Goal: Task Accomplishment & Management: Use online tool/utility

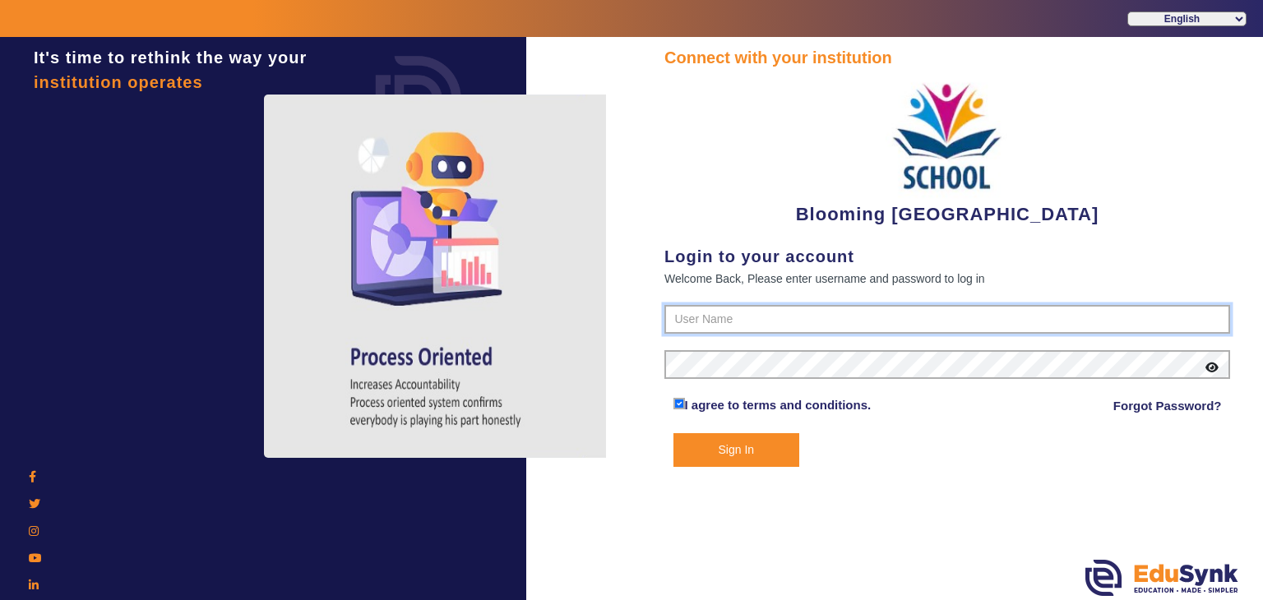
type input "4141419999"
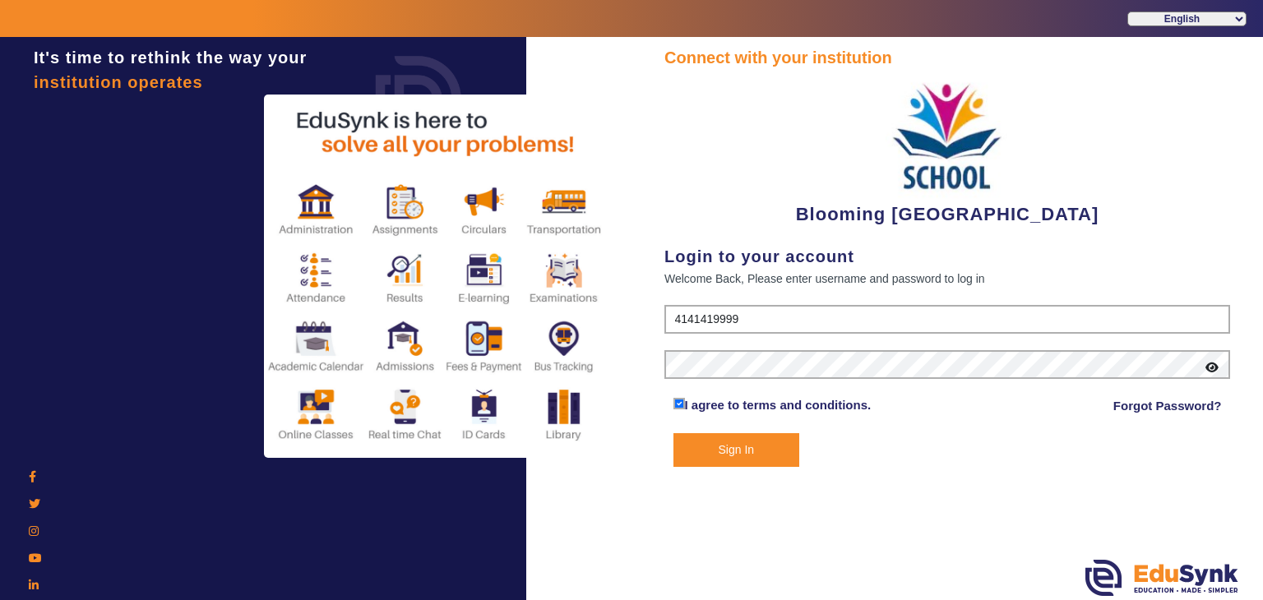
click at [759, 458] on button "Sign In" at bounding box center [736, 450] width 127 height 34
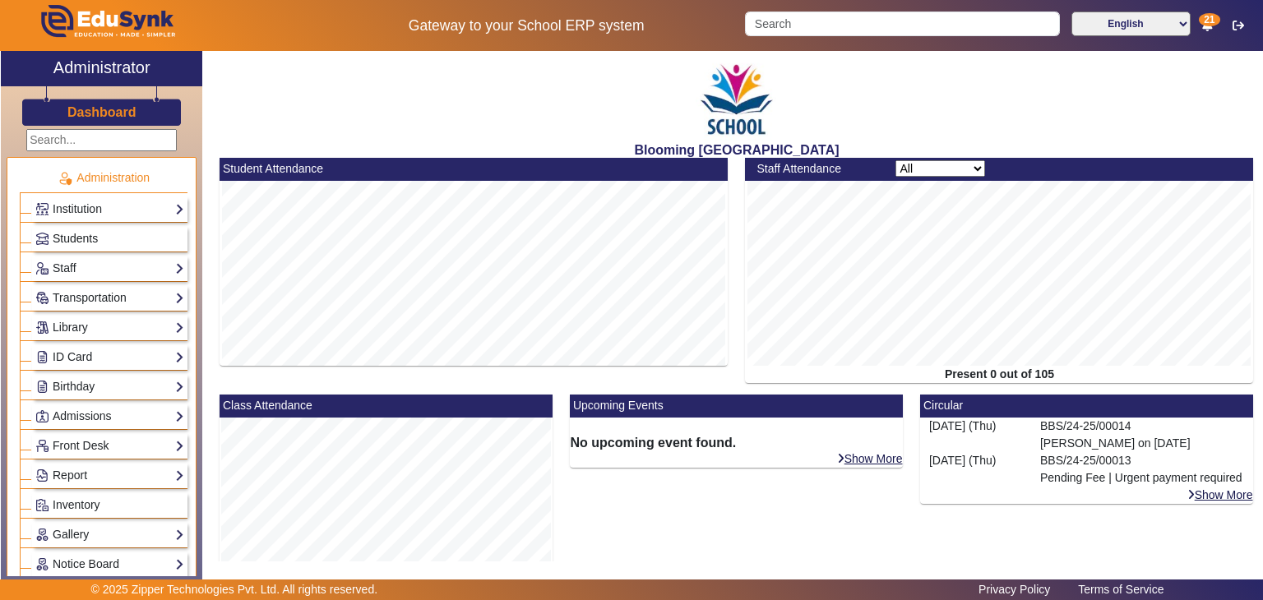
click at [92, 242] on span "Students" at bounding box center [75, 238] width 45 height 13
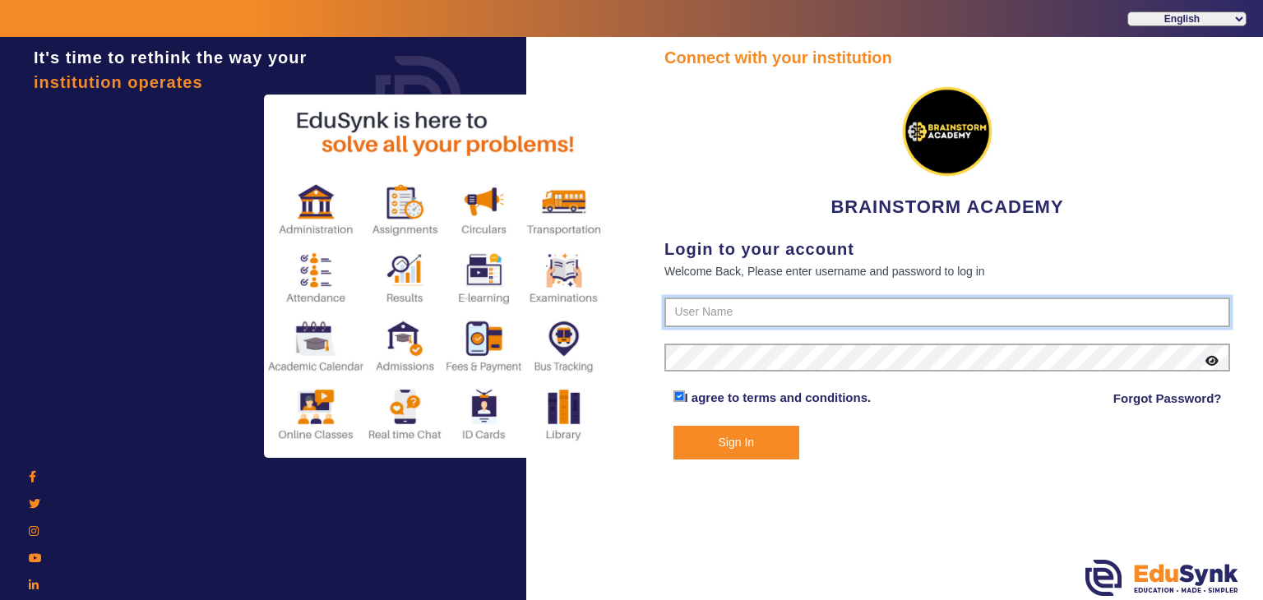
click at [717, 311] on input "text" at bounding box center [947, 313] width 566 height 30
paste input "8167555270"
type input "8167555270"
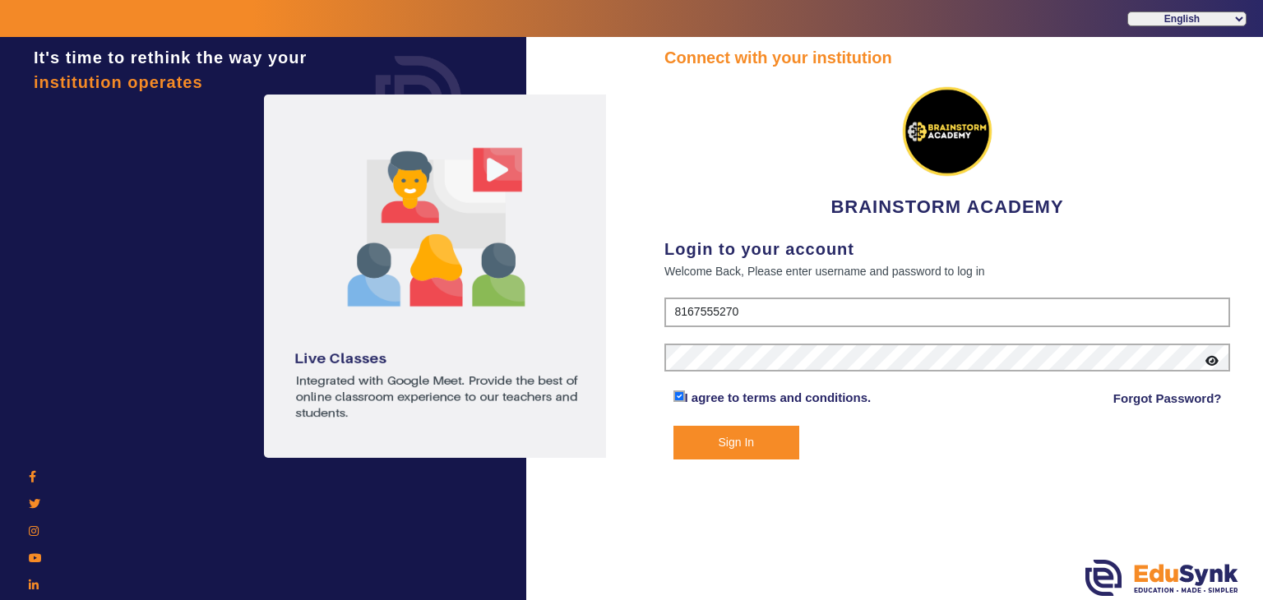
drag, startPoint x: 700, startPoint y: 372, endPoint x: 756, endPoint y: 451, distance: 96.5
click at [756, 451] on button "Sign In" at bounding box center [736, 443] width 127 height 34
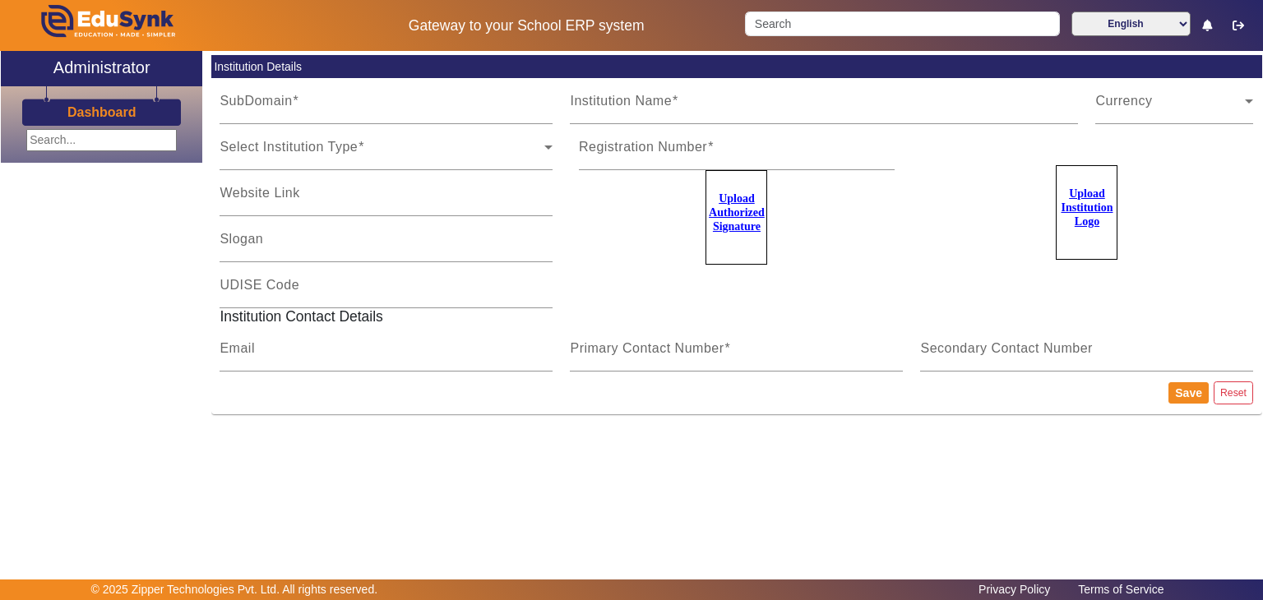
type input "BrainstormWB"
type input "BRAINSTORM ACADEMY"
type input "NA"
type input "[DOMAIN_NAME][EMAIL_ADDRESS][DOMAIN_NAME]"
type input "8167555270"
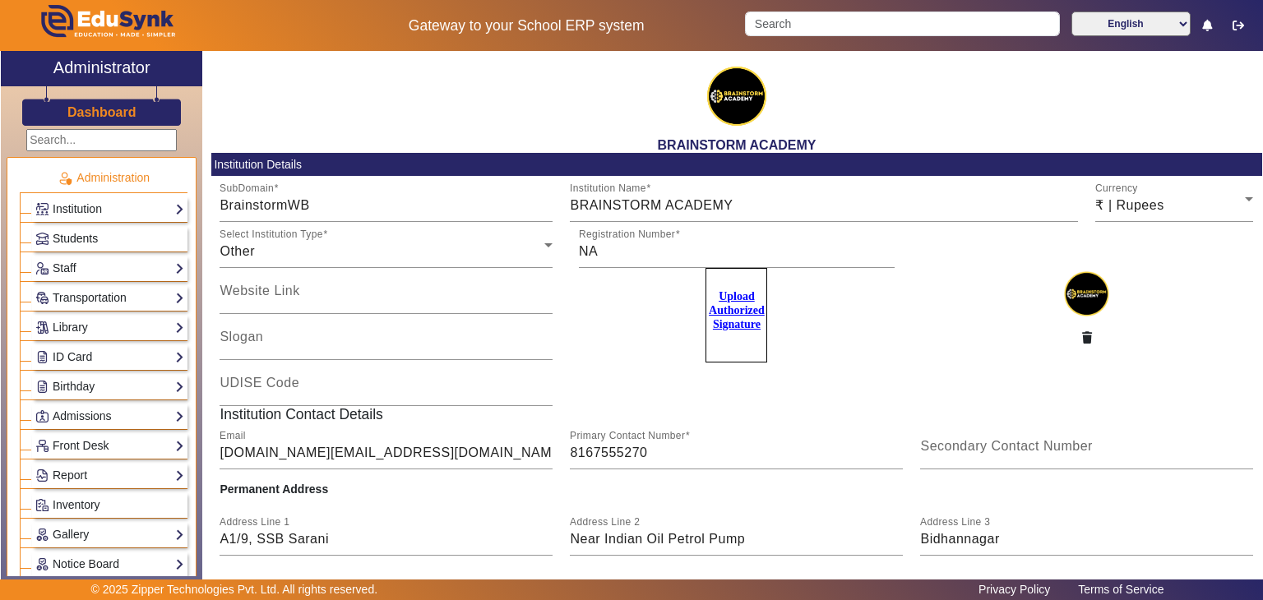
click at [137, 244] on link "Students" at bounding box center [109, 238] width 149 height 19
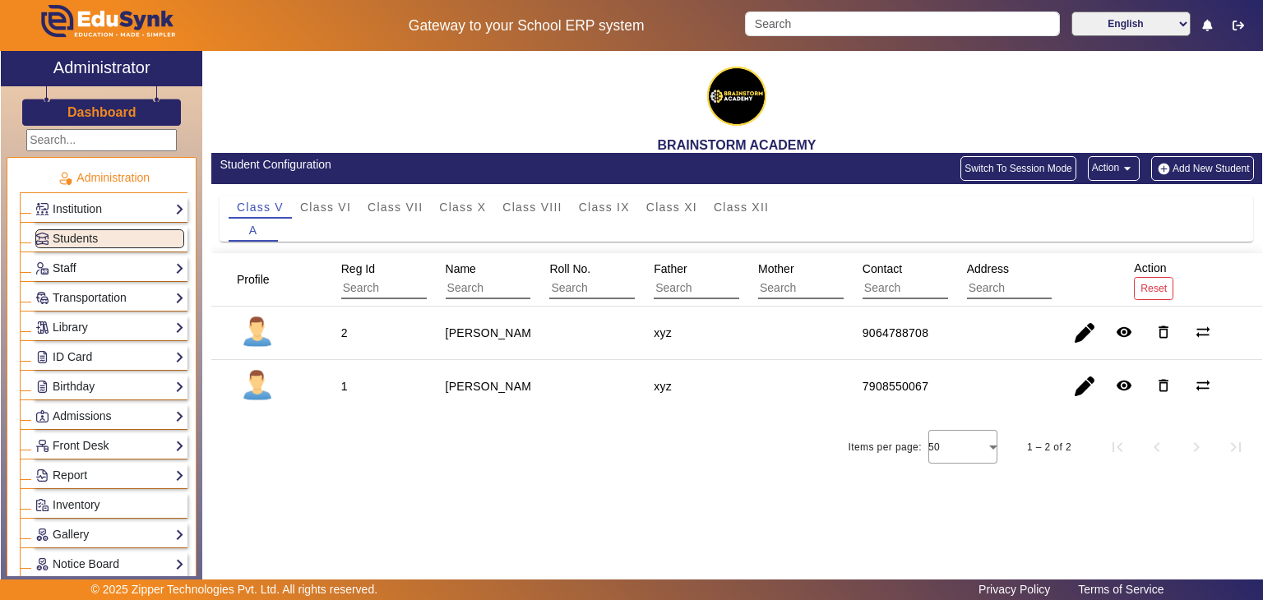
click at [122, 264] on link "Staff" at bounding box center [109, 268] width 149 height 19
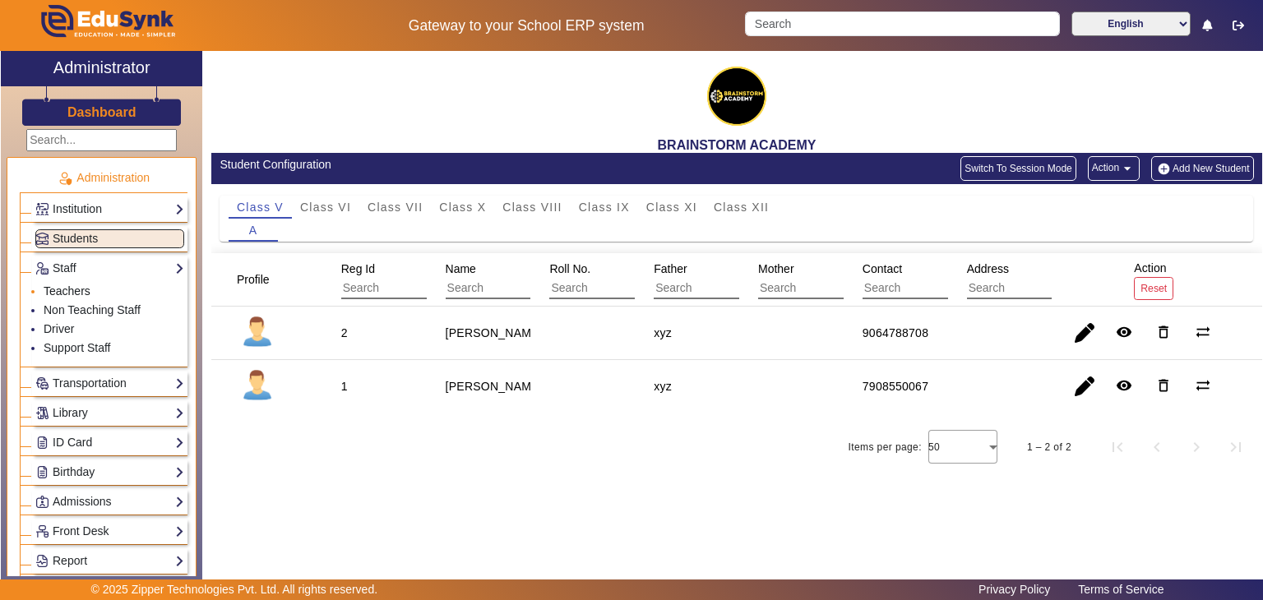
click at [77, 290] on link "Teachers" at bounding box center [67, 290] width 47 height 13
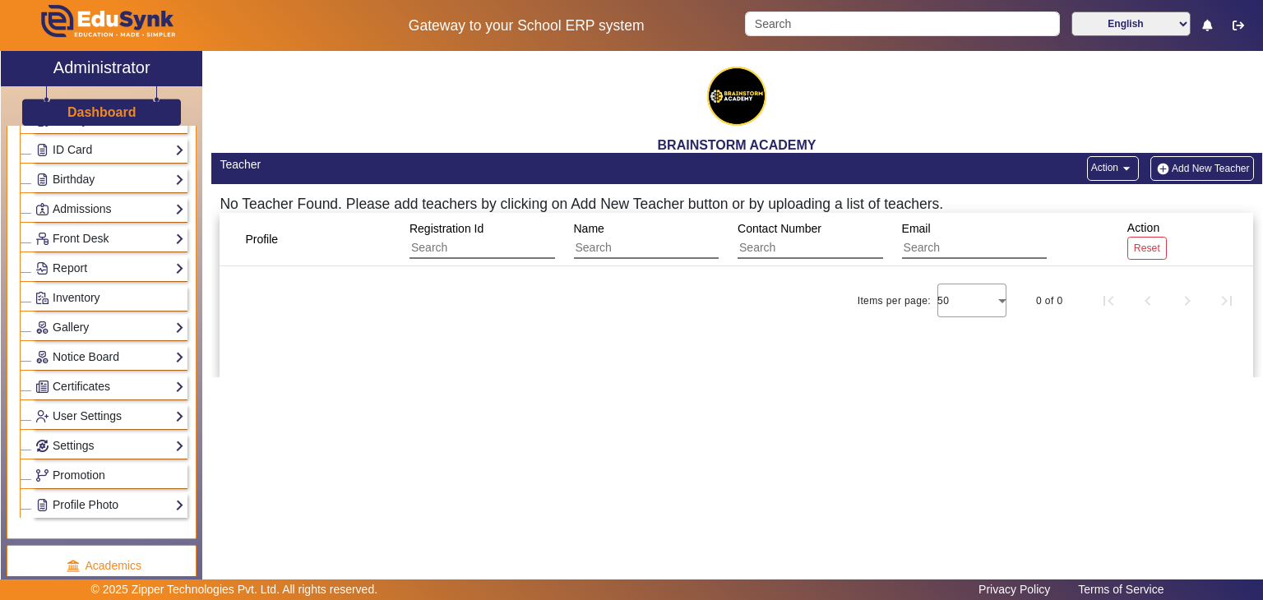
scroll to position [295, 0]
click at [122, 271] on link "Report" at bounding box center [109, 266] width 149 height 19
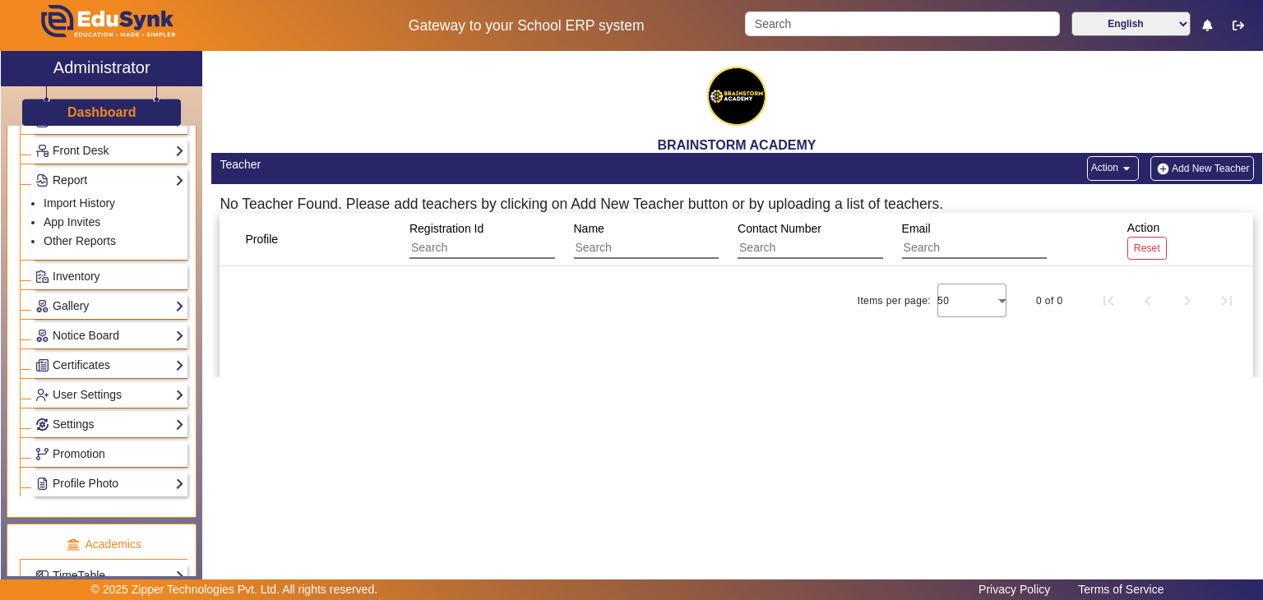
scroll to position [210, 0]
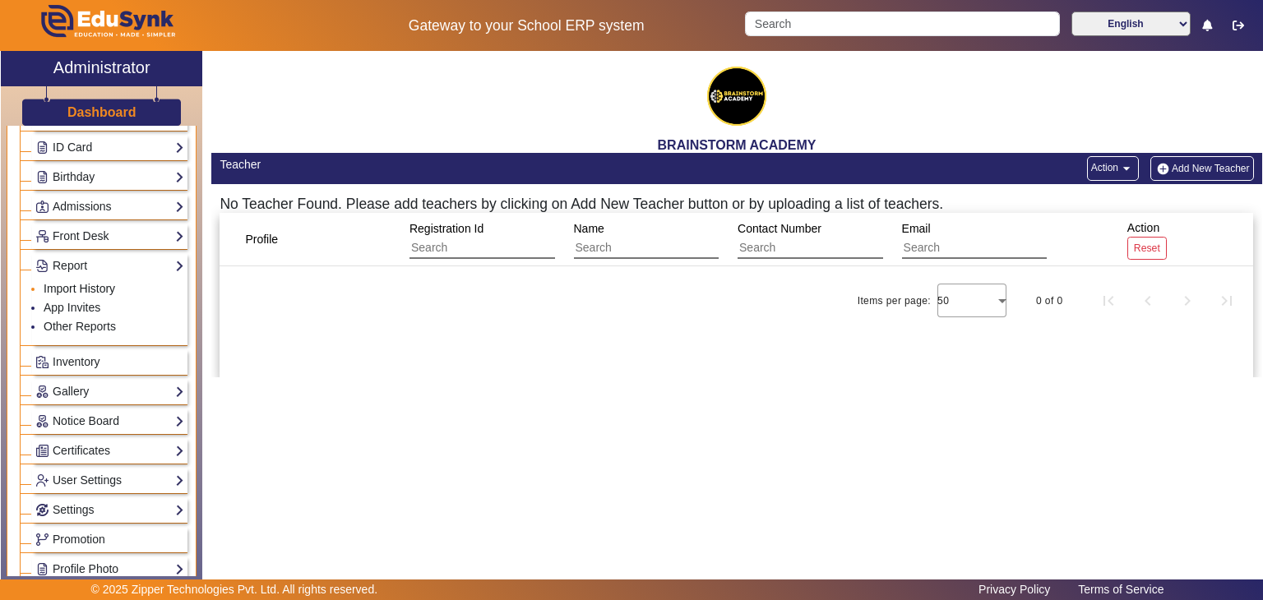
click at [95, 282] on link "Import History" at bounding box center [80, 288] width 72 height 13
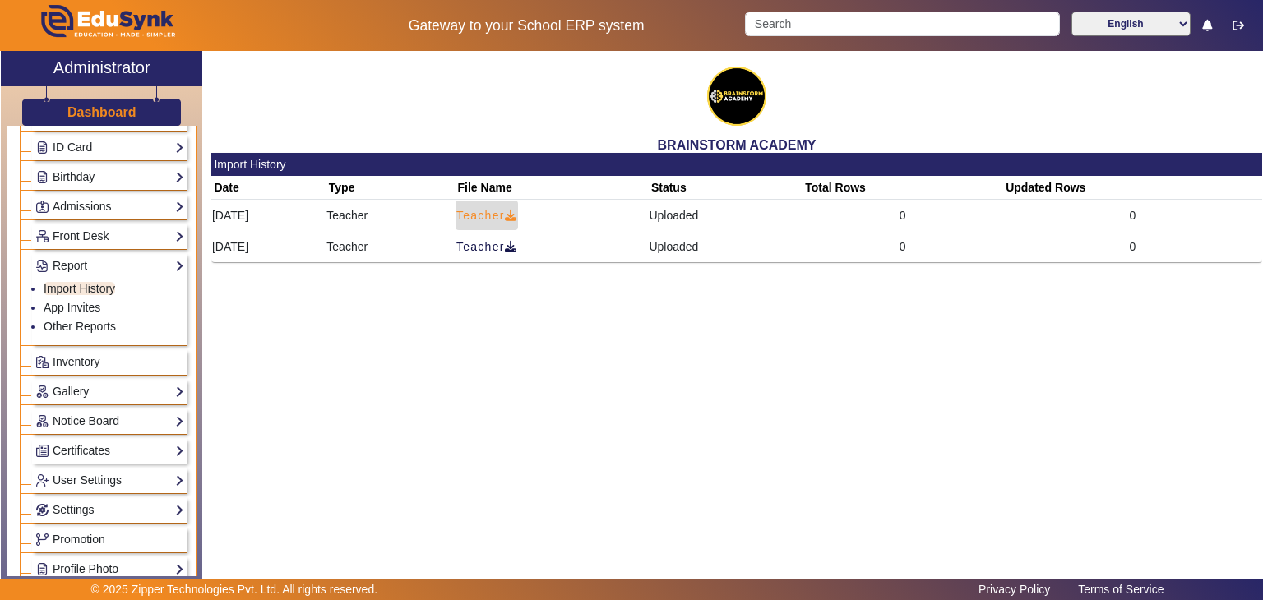
click at [517, 211] on span "Teacher" at bounding box center [486, 215] width 61 height 17
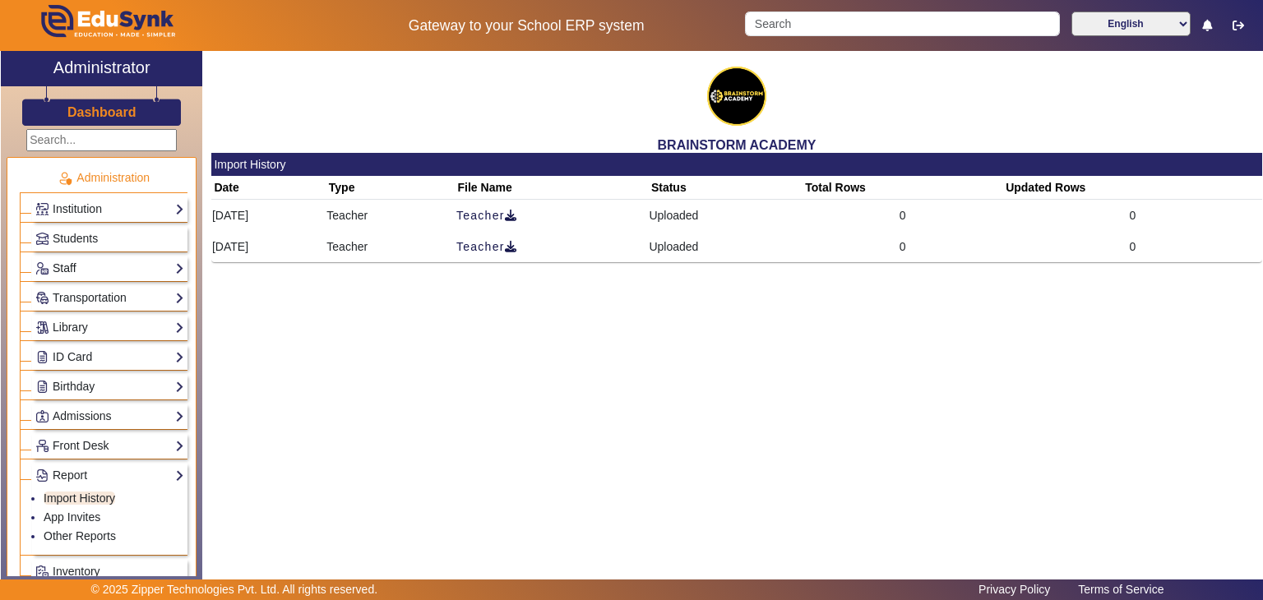
click at [135, 266] on link "Staff" at bounding box center [109, 268] width 149 height 19
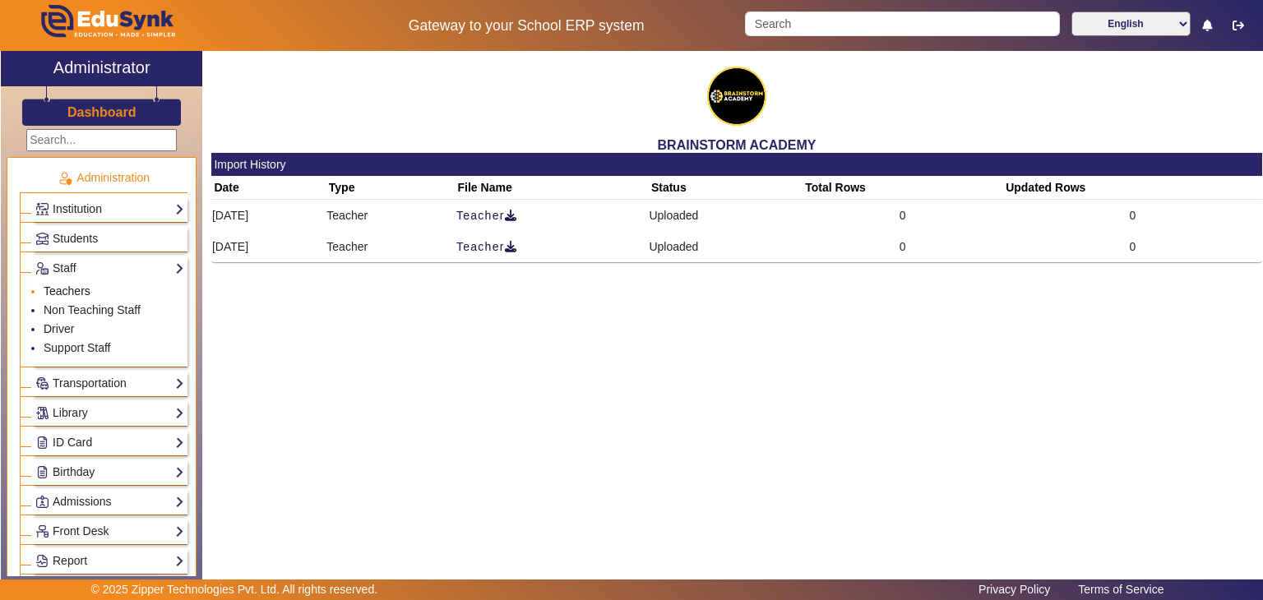
click at [76, 290] on link "Teachers" at bounding box center [67, 290] width 47 height 13
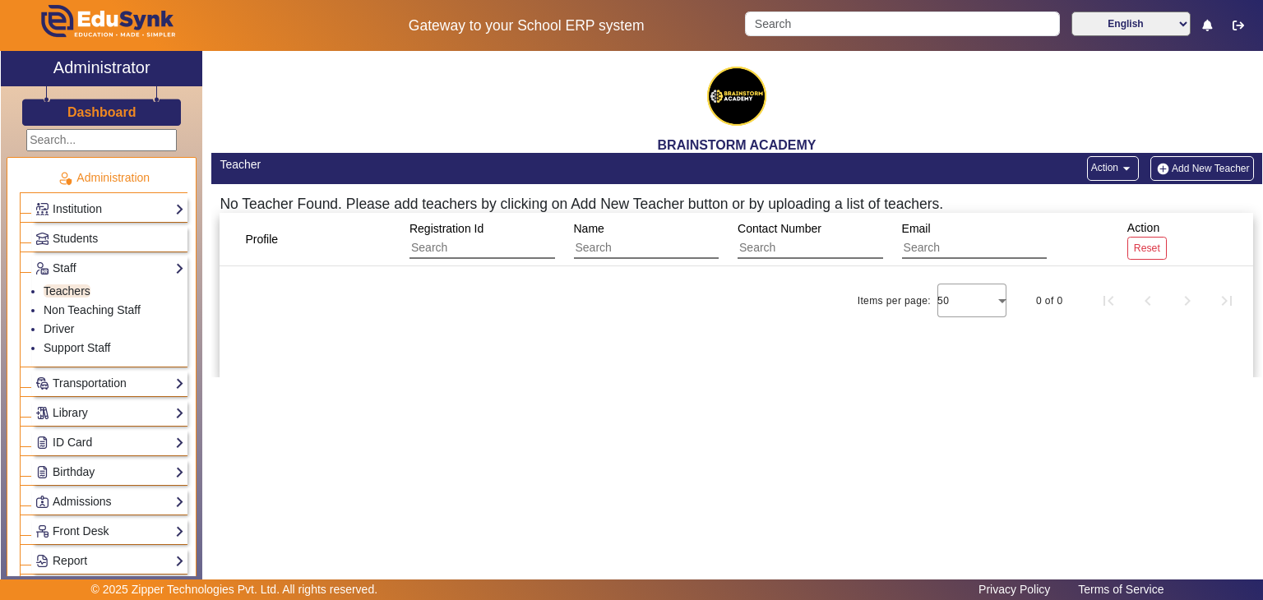
click at [1167, 173] on img "button" at bounding box center [1162, 169] width 17 height 14
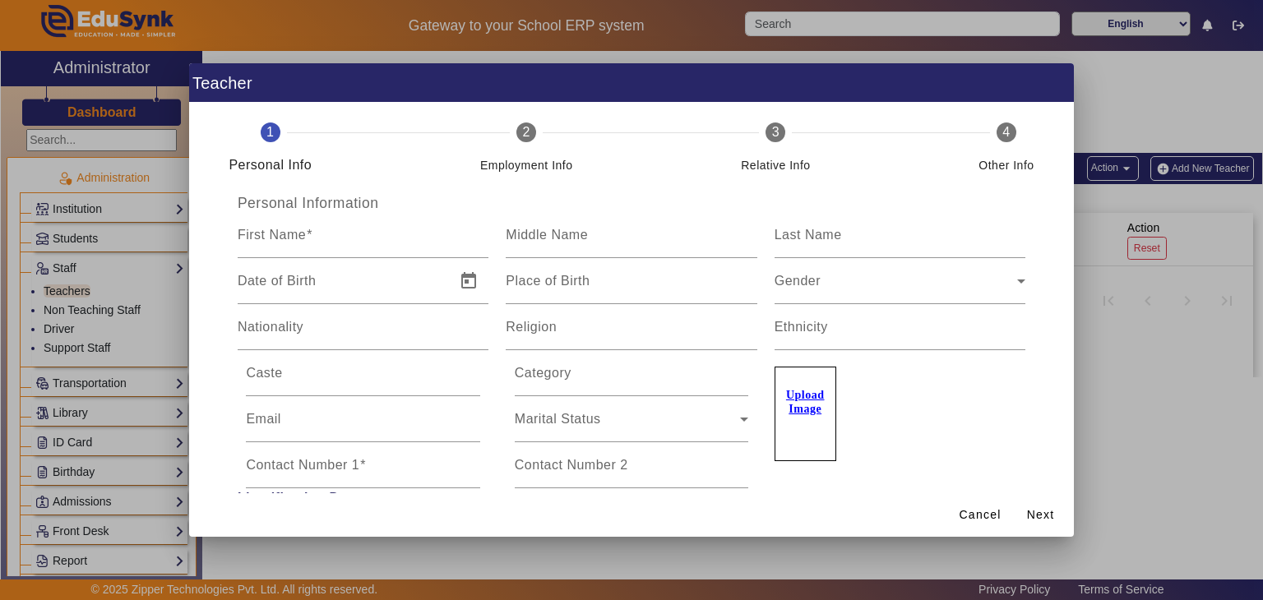
click at [1201, 424] on div at bounding box center [631, 300] width 1263 height 600
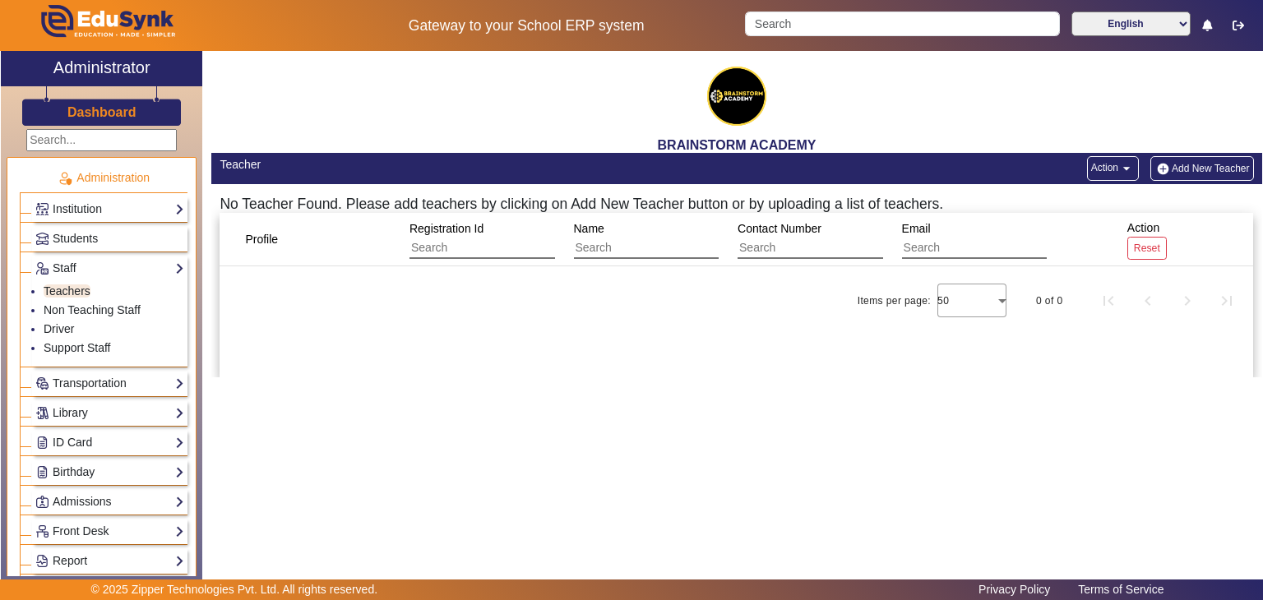
click at [1117, 177] on button "Action arrow_drop_down" at bounding box center [1113, 168] width 52 height 25
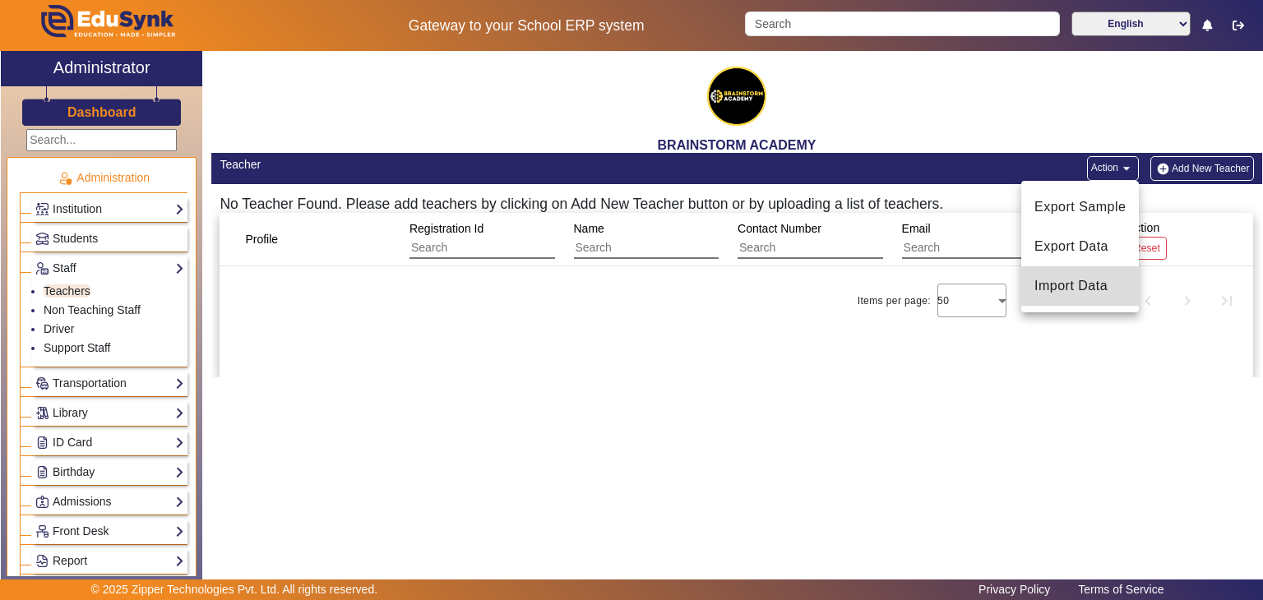
click at [1081, 301] on button "Import Data" at bounding box center [1080, 285] width 118 height 39
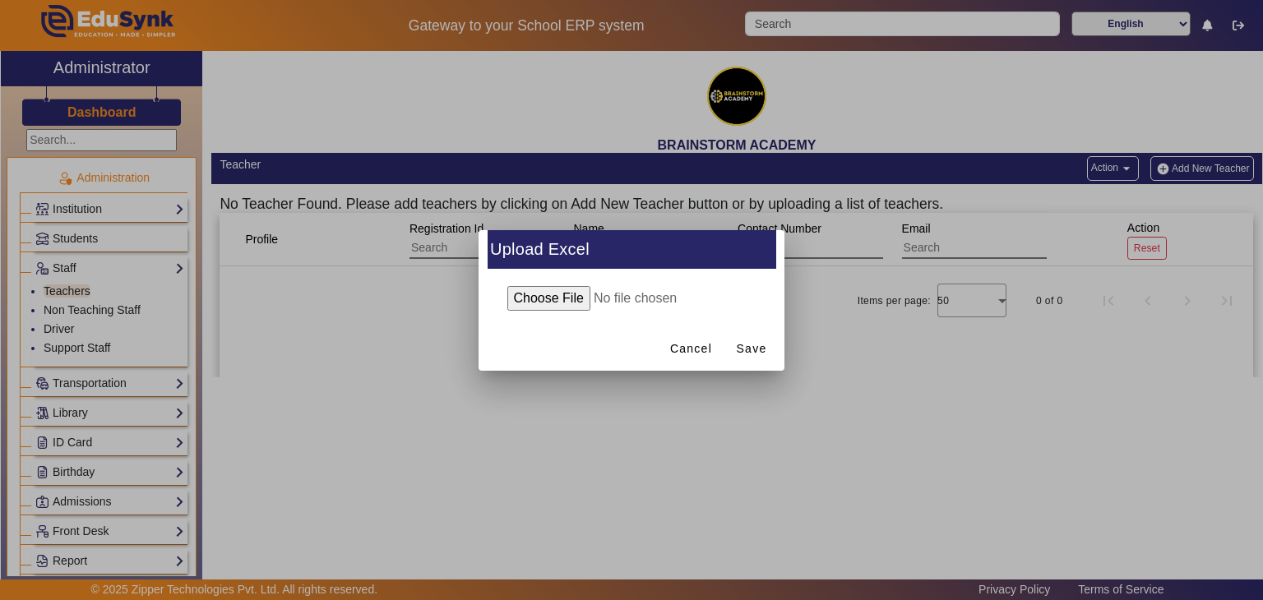
click at [574, 296] on input "file" at bounding box center [631, 298] width 266 height 25
type input "C:\fakepath\brainstorm.xlsx"
click at [761, 350] on span "Save" at bounding box center [752, 348] width 30 height 17
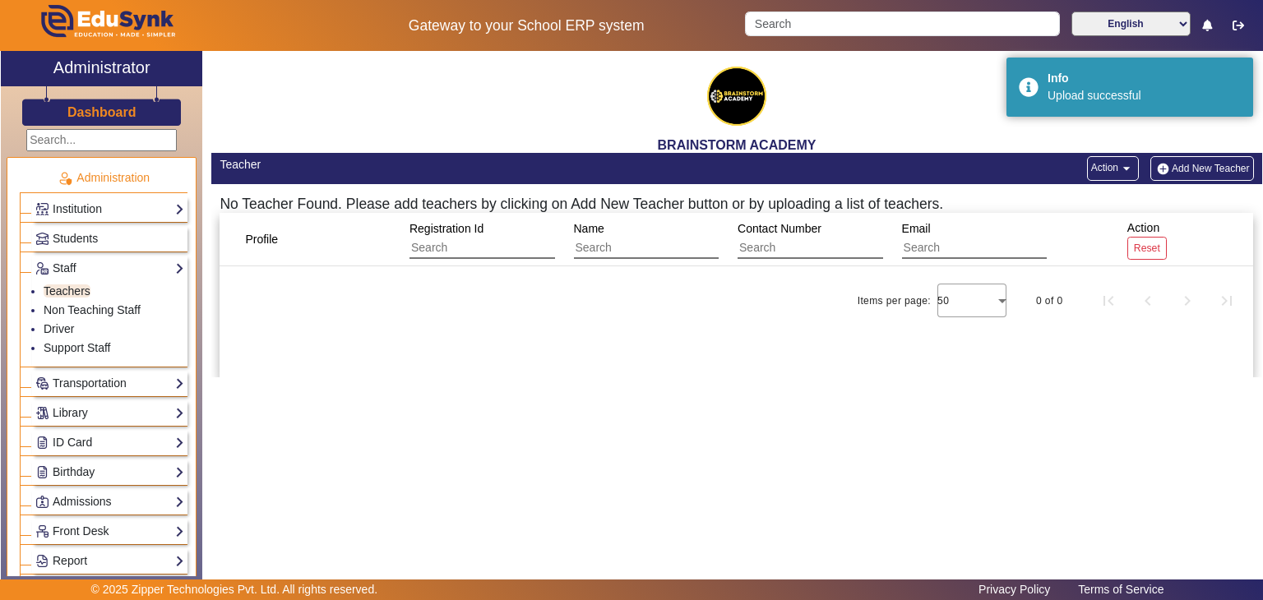
click at [1109, 175] on button "Action arrow_drop_down" at bounding box center [1113, 168] width 52 height 25
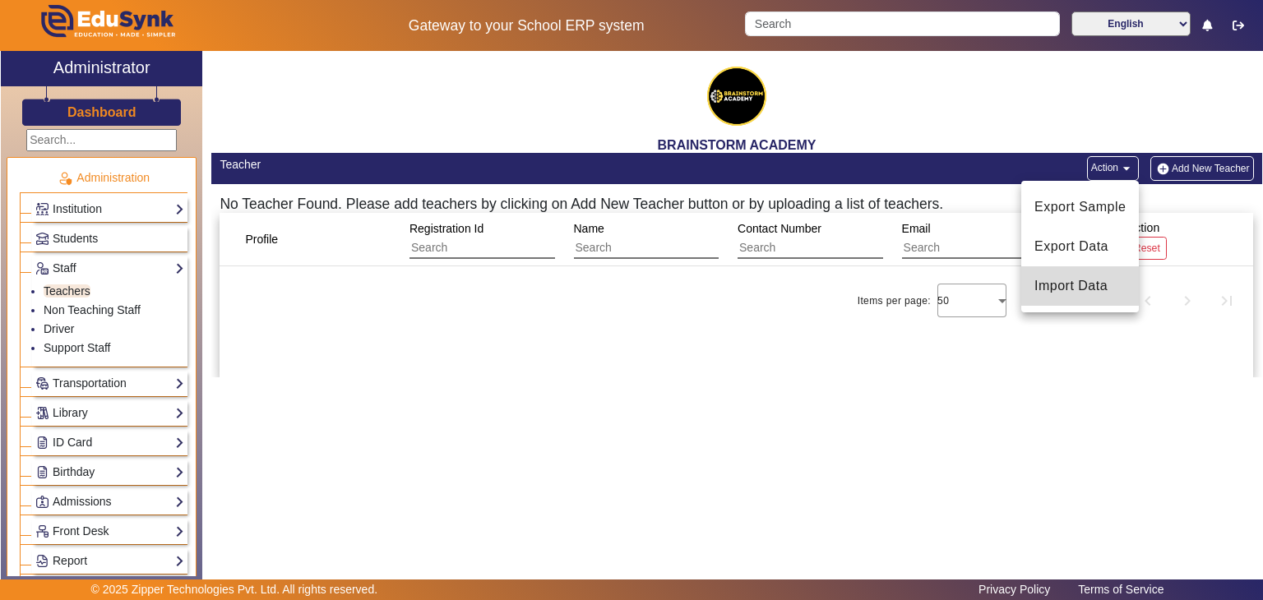
click at [1099, 275] on button "Import Data" at bounding box center [1080, 285] width 118 height 39
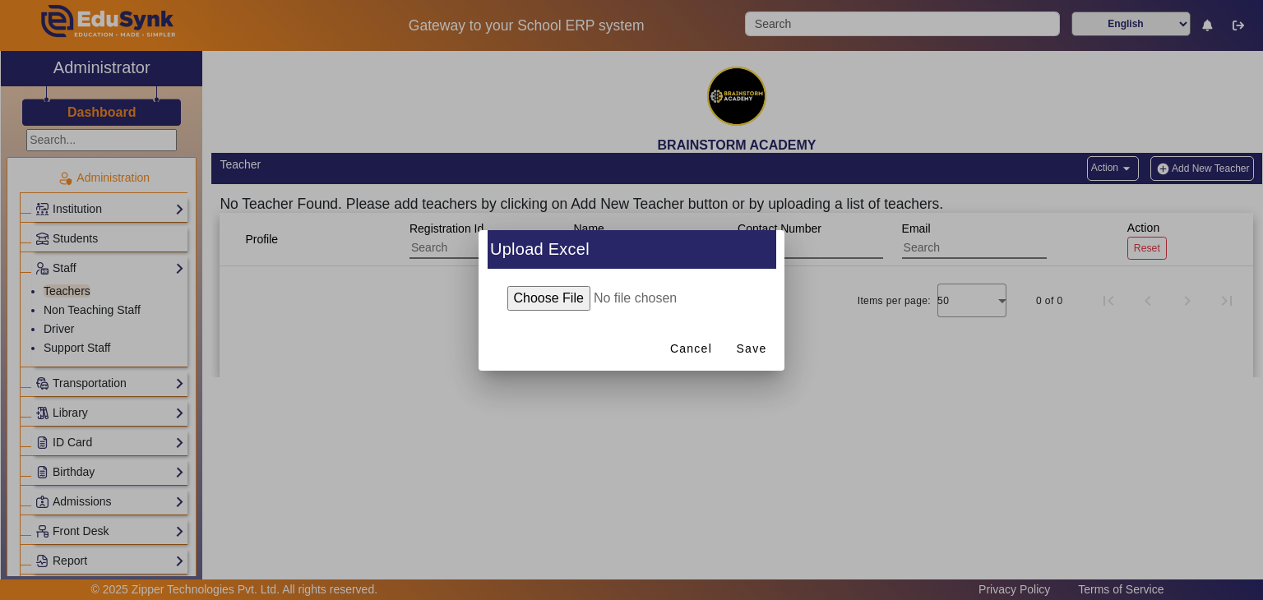
click at [562, 291] on input "file" at bounding box center [631, 298] width 266 height 25
type input "C:\fakepath\brainstorm.xlsx"
click at [770, 343] on span at bounding box center [751, 349] width 53 height 39
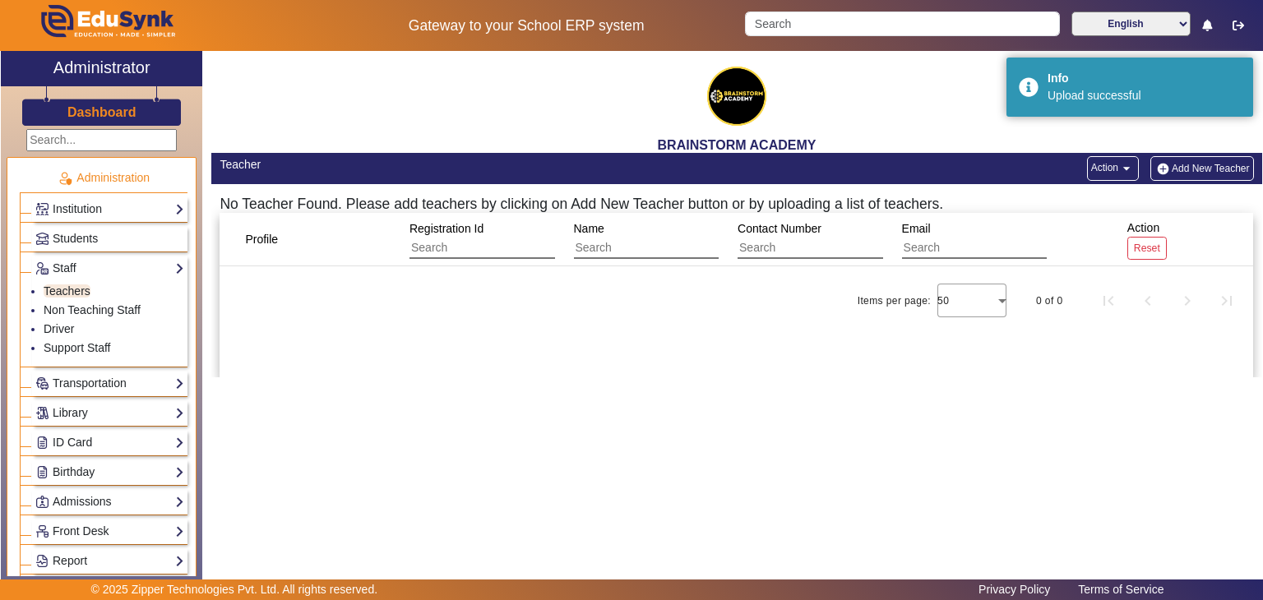
scroll to position [393, 0]
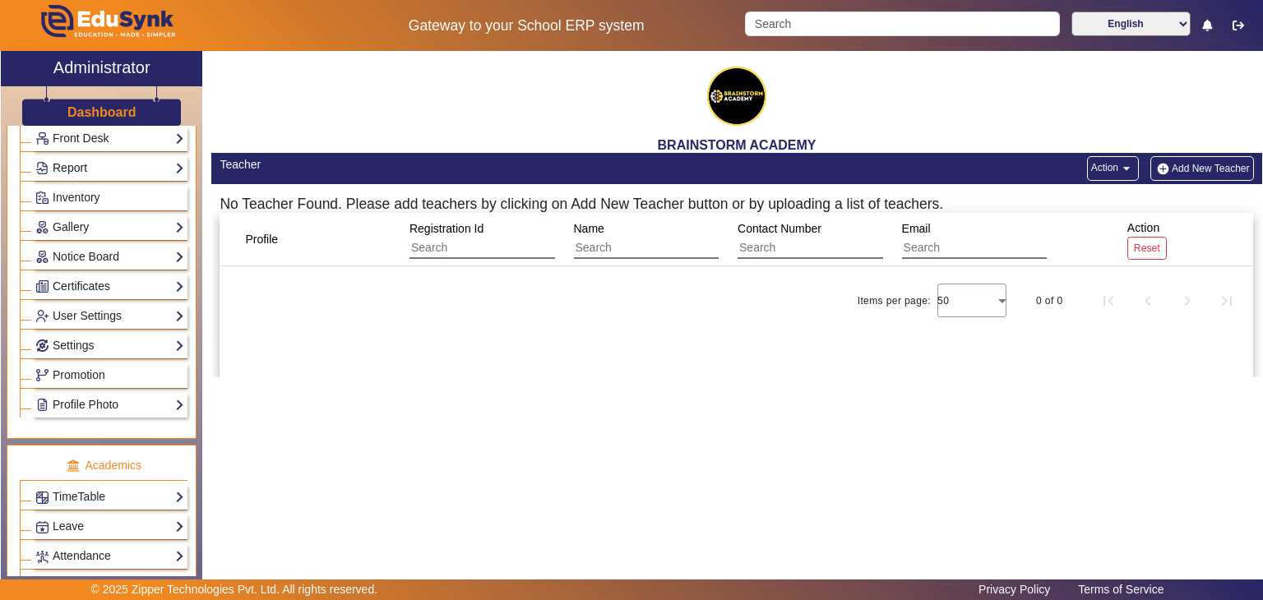
click at [136, 160] on link "Report" at bounding box center [109, 168] width 149 height 19
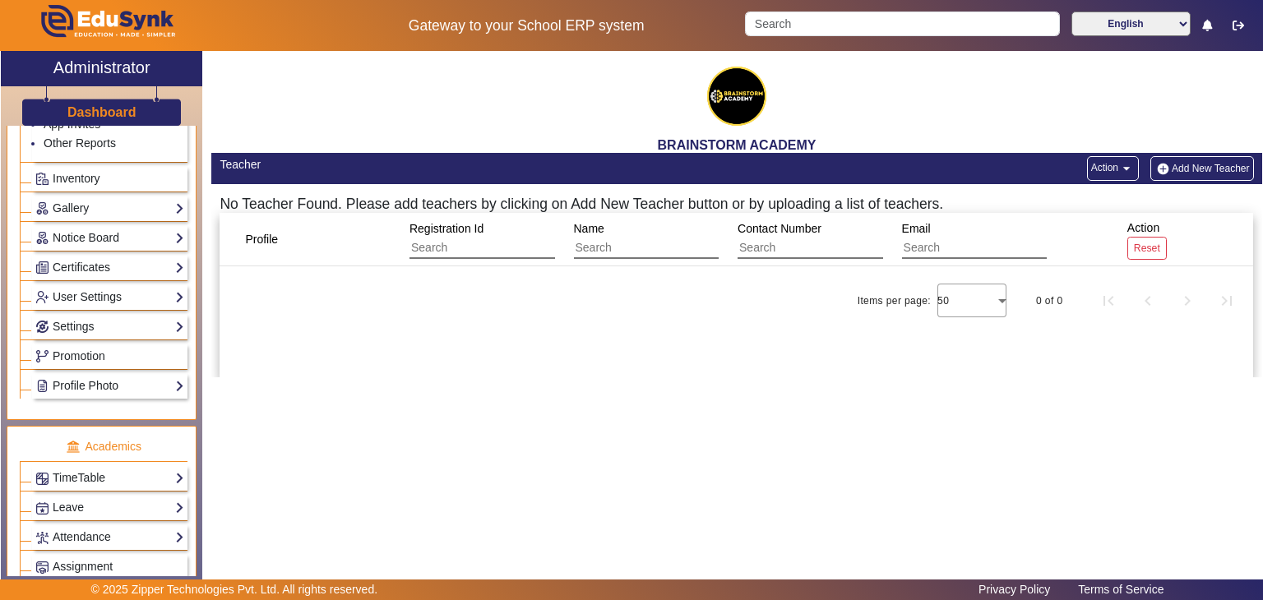
scroll to position [308, 0]
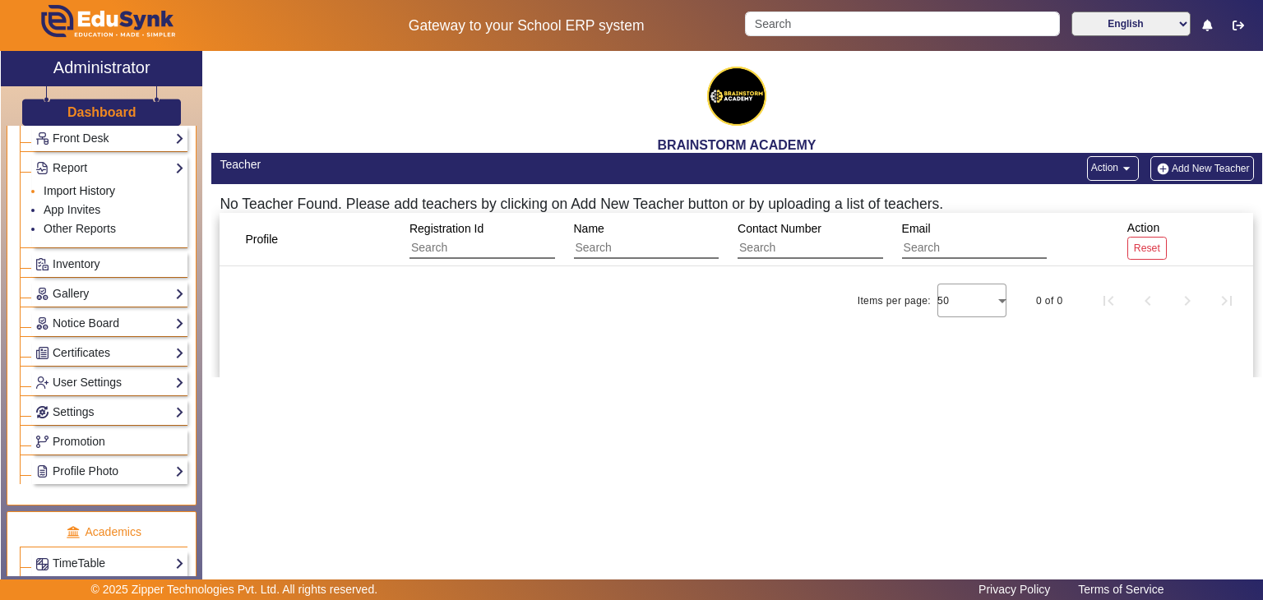
click at [86, 184] on link "Import History" at bounding box center [80, 190] width 72 height 13
